Goal: Communication & Community: Connect with others

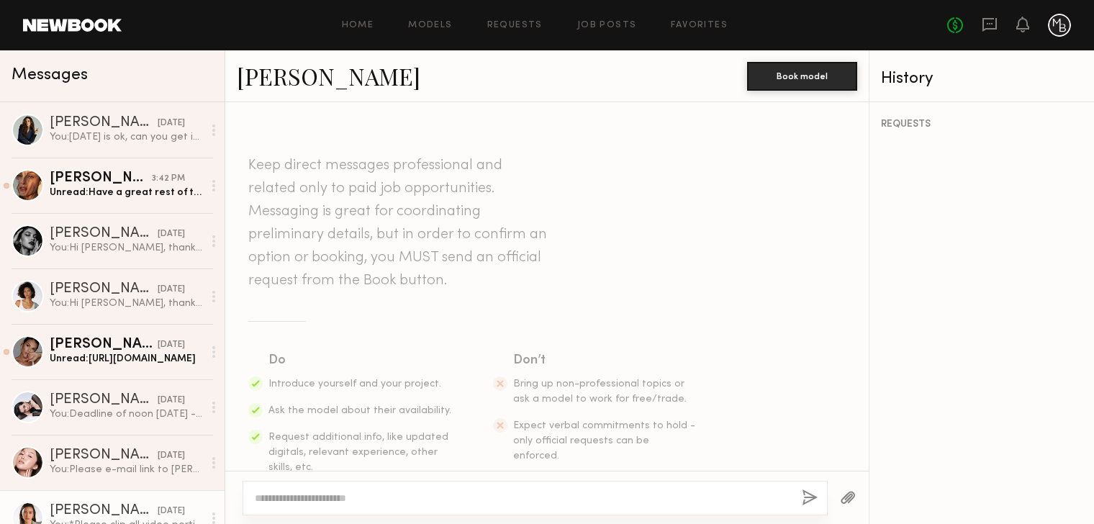
scroll to position [1251, 0]
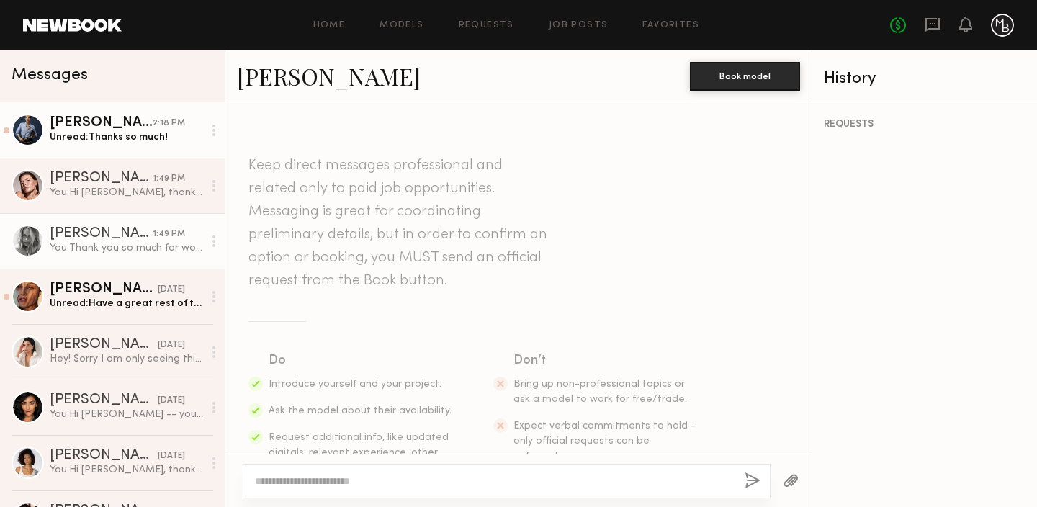
scroll to position [5067, 0]
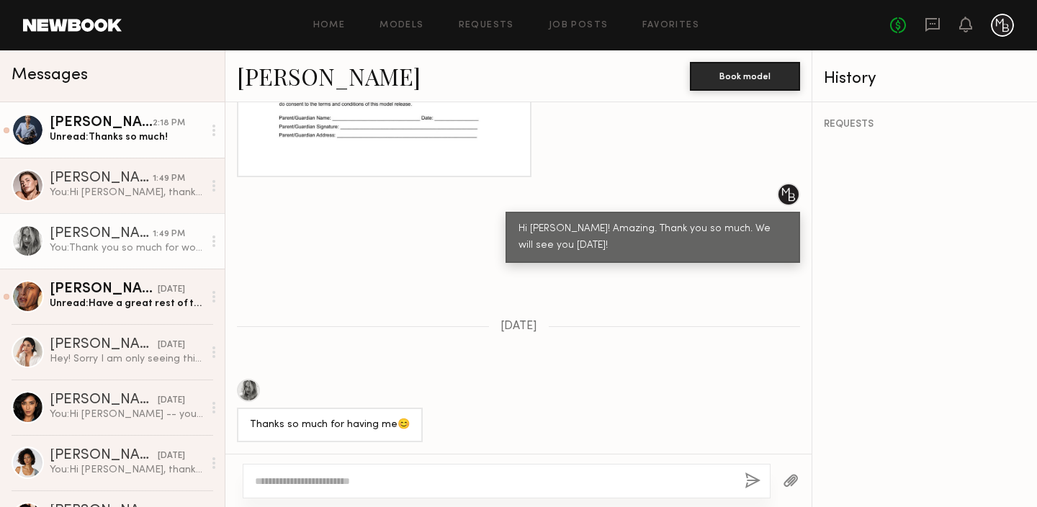
click at [125, 138] on div "Unread: Thanks so much!" at bounding box center [126, 137] width 153 height 14
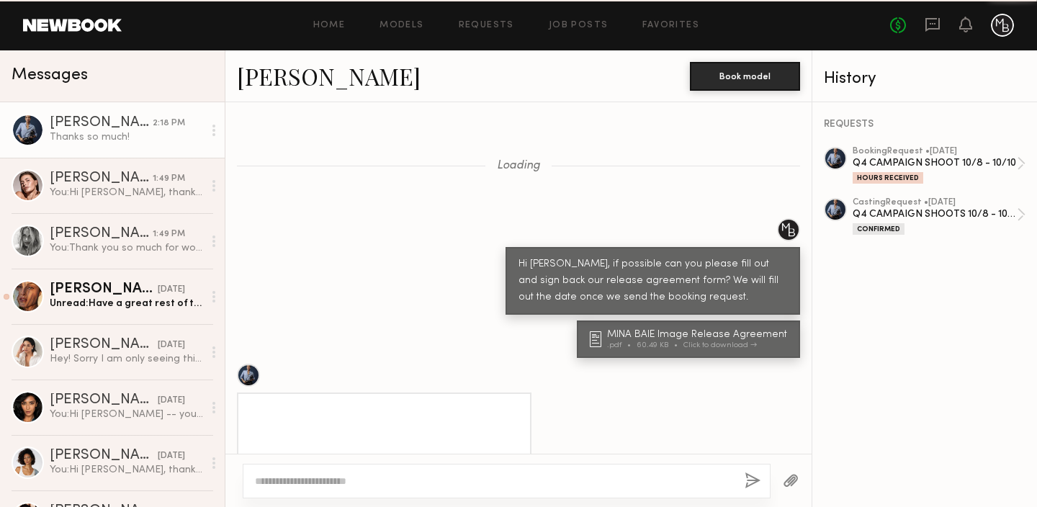
scroll to position [1228, 0]
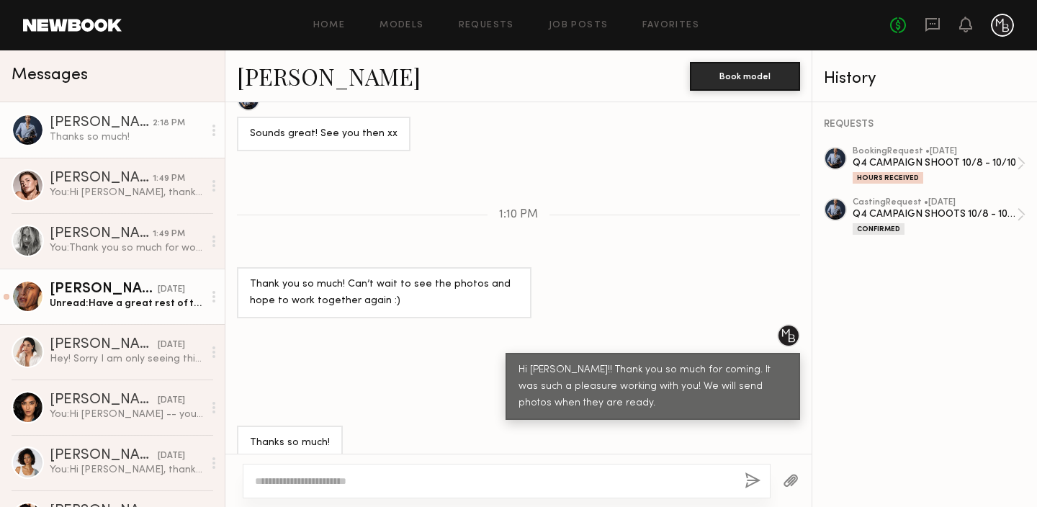
click at [109, 285] on div "[PERSON_NAME]" at bounding box center [104, 289] width 108 height 14
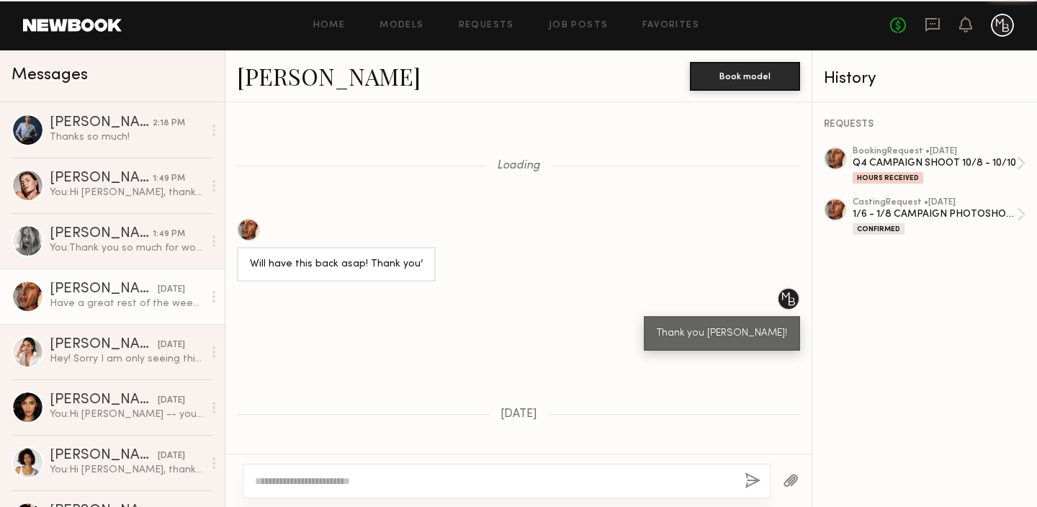
scroll to position [1146, 0]
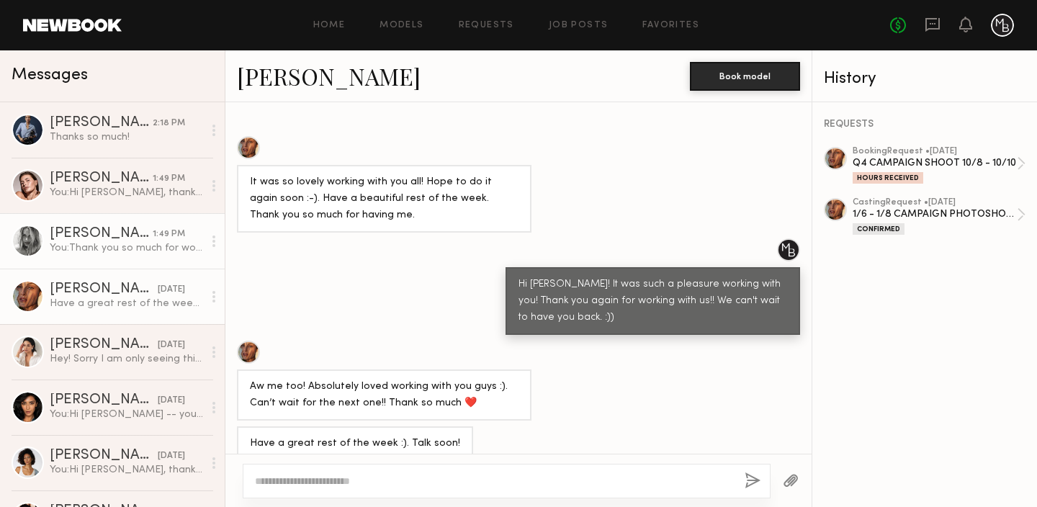
click at [115, 244] on div "You: Thank you so much for working with us. It was such a pleasure!" at bounding box center [126, 248] width 153 height 14
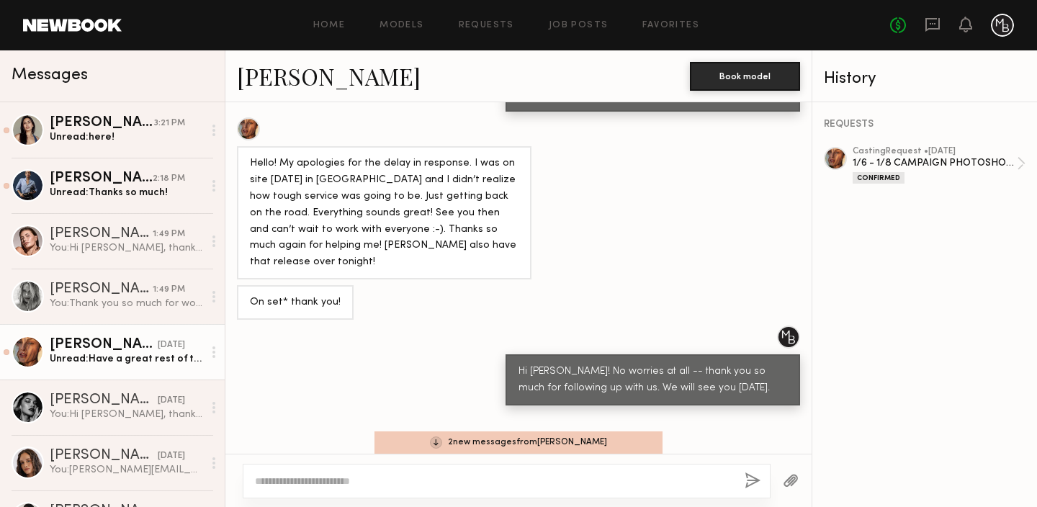
scroll to position [4311, 0]
